Goal: Task Accomplishment & Management: Manage account settings

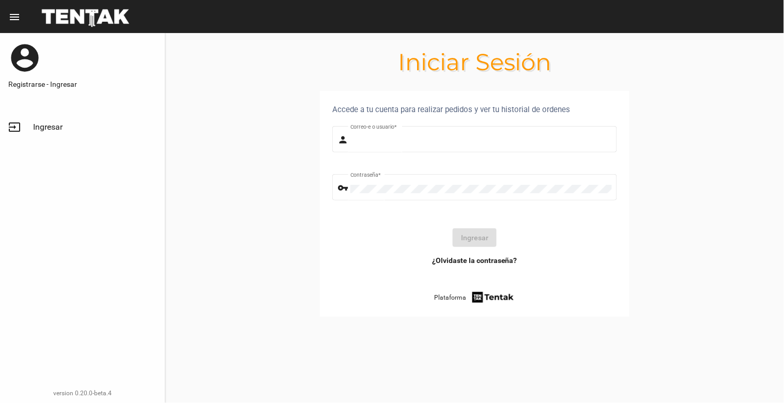
type input "[EMAIL_ADDRESS][DOMAIN_NAME]"
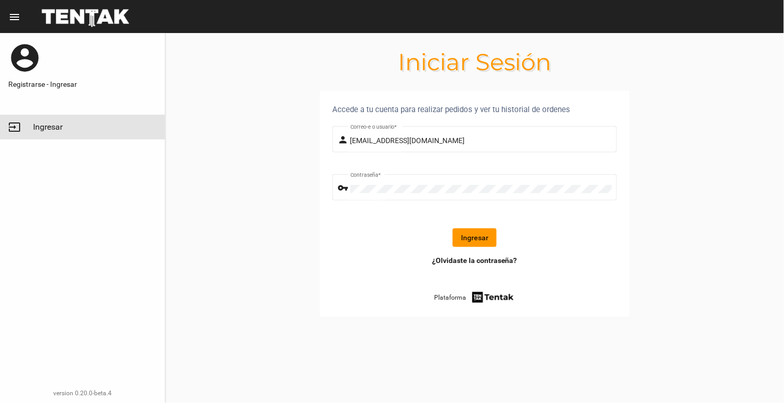
click at [32, 128] on link "input Ingresar" at bounding box center [82, 127] width 165 height 25
click at [462, 236] on button "Ingresar" at bounding box center [475, 237] width 44 height 19
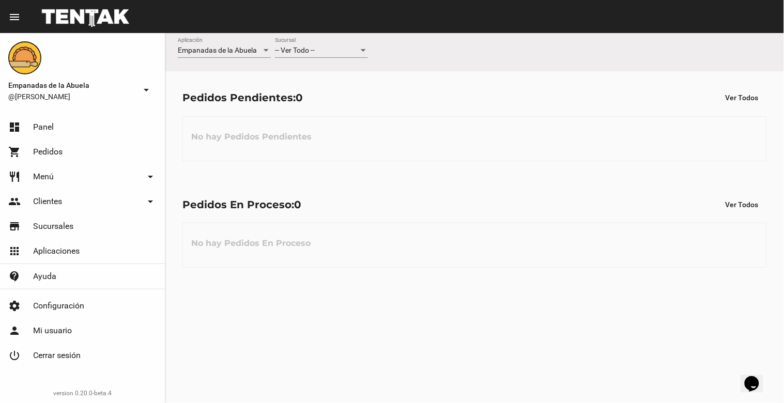
click at [328, 49] on div "-- Ver Todo --" at bounding box center [317, 51] width 84 height 8
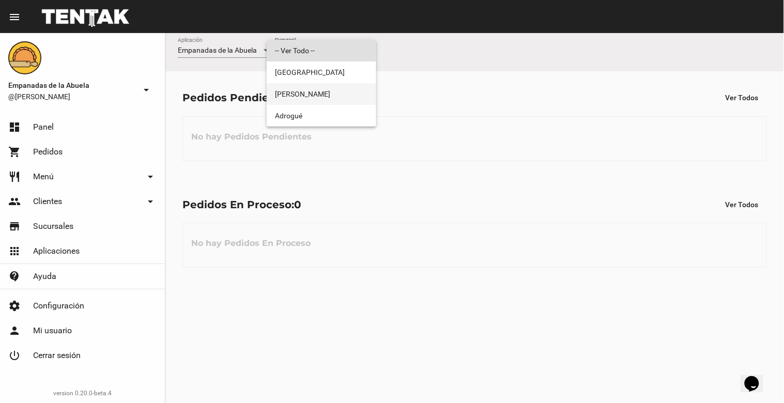
click at [324, 89] on span "[PERSON_NAME]" at bounding box center [321, 94] width 93 height 22
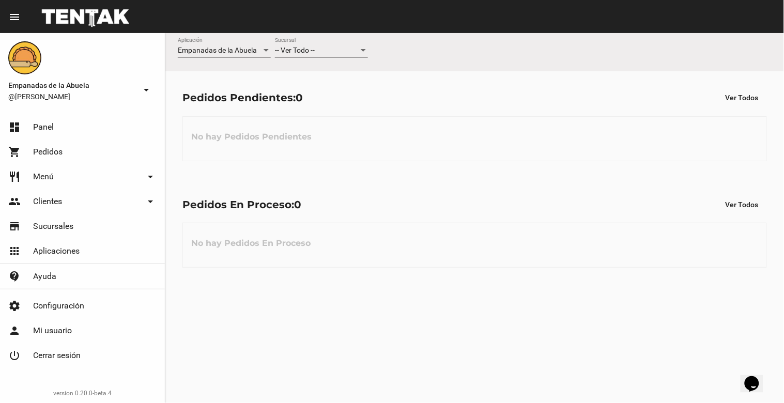
click at [327, 50] on div "-- Ver Todo --" at bounding box center [317, 51] width 84 height 8
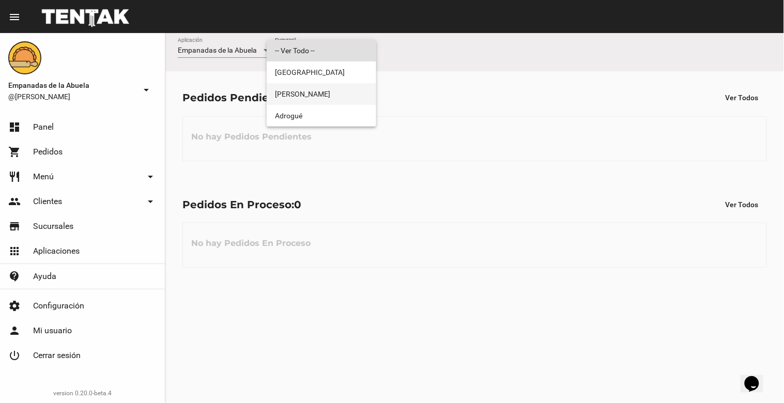
click at [331, 85] on span "[PERSON_NAME]" at bounding box center [321, 94] width 93 height 22
